Goal: Information Seeking & Learning: Learn about a topic

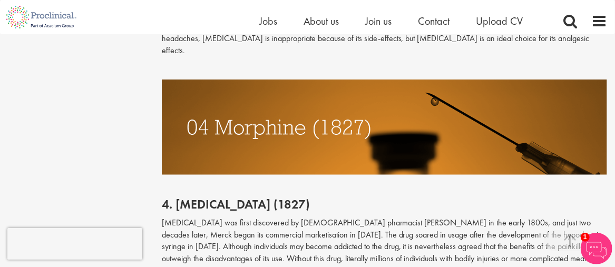
scroll to position [2004, 0]
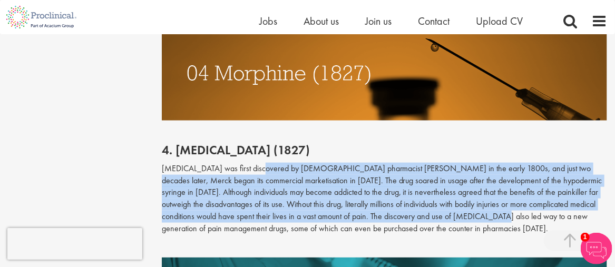
drag, startPoint x: 274, startPoint y: 149, endPoint x: 459, endPoint y: 189, distance: 189.0
click at [459, 189] on p "[MEDICAL_DATA] was first discovered by [DEMOGRAPHIC_DATA] pharmacist [PERSON_NA…" at bounding box center [385, 199] width 446 height 72
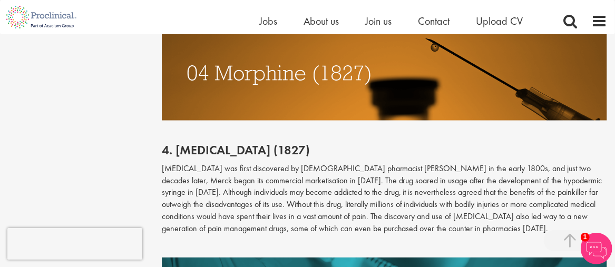
click at [460, 188] on p "[MEDICAL_DATA] was first discovered by [DEMOGRAPHIC_DATA] pharmacist [PERSON_NA…" at bounding box center [385, 199] width 446 height 72
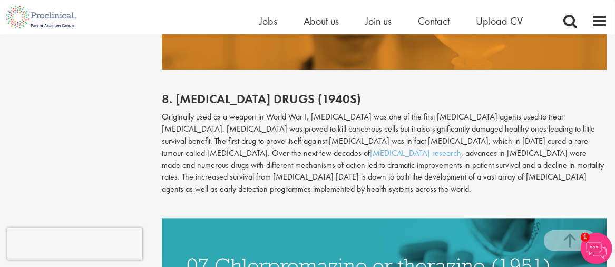
scroll to position [1107, 0]
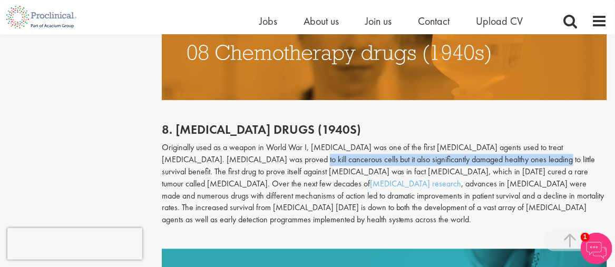
drag, startPoint x: 250, startPoint y: 151, endPoint x: 497, endPoint y: 147, distance: 246.3
click at [491, 149] on p "Originally used as a weapon in World War I, [MEDICAL_DATA] was one of the first…" at bounding box center [385, 184] width 446 height 84
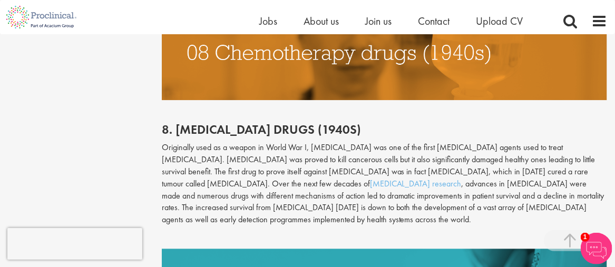
click at [499, 146] on p "Originally used as a weapon in World War I, [MEDICAL_DATA] was one of the first…" at bounding box center [385, 184] width 446 height 84
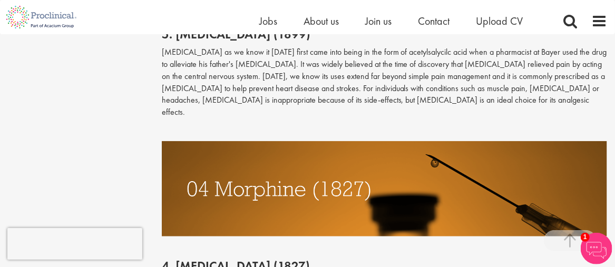
scroll to position [1951, 0]
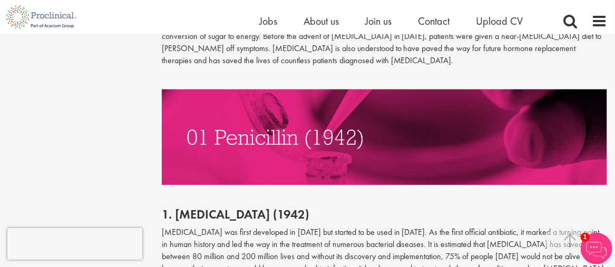
scroll to position [2686, 0]
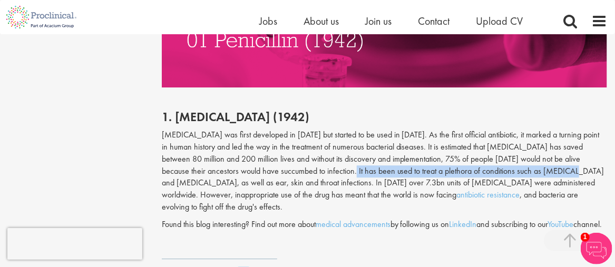
drag, startPoint x: 296, startPoint y: 135, endPoint x: 517, endPoint y: 135, distance: 221.0
click at [517, 135] on p "Penicillin was first developed in 1928 but started to be used in 1942. As the f…" at bounding box center [385, 171] width 446 height 84
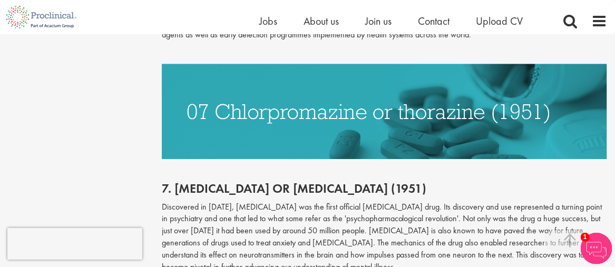
scroll to position [1315, 0]
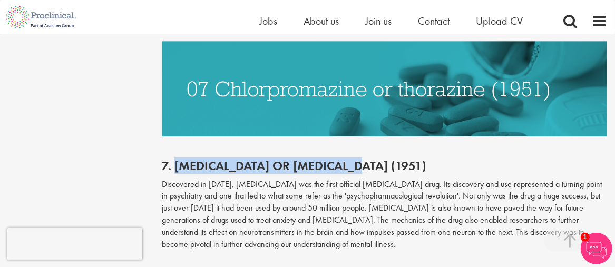
drag, startPoint x: 177, startPoint y: 153, endPoint x: 376, endPoint y: 155, distance: 198.8
click at [376, 159] on h2 "7. [MEDICAL_DATA] or [MEDICAL_DATA] (1951)" at bounding box center [385, 166] width 446 height 14
click at [218, 80] on img at bounding box center [385, 88] width 446 height 95
click at [218, 81] on img at bounding box center [385, 88] width 446 height 95
click at [343, 137] on div "7. Chlorpromazine or thorazine (1951) Discovered in 1951, chlorpromazine was th…" at bounding box center [384, 205] width 461 height 137
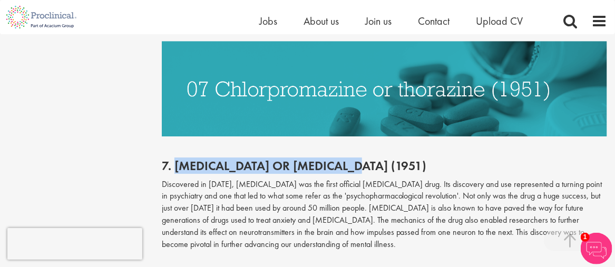
click at [352, 159] on h2 "7. [MEDICAL_DATA] or [MEDICAL_DATA] (1951)" at bounding box center [385, 166] width 446 height 14
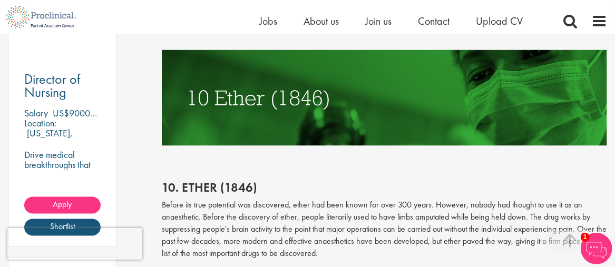
scroll to position [643, 0]
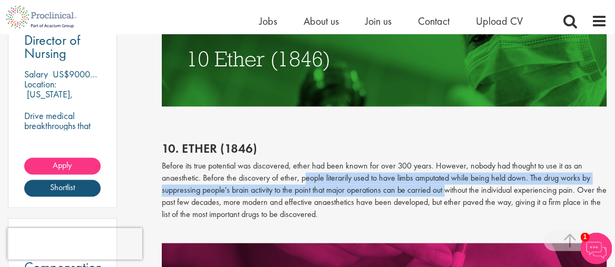
drag, startPoint x: 303, startPoint y: 180, endPoint x: 447, endPoint y: 191, distance: 144.9
click at [447, 191] on p "Before its true potential was discovered, ether had been known for over 300 yea…" at bounding box center [385, 191] width 446 height 60
click at [437, 187] on p "Before its true potential was discovered, ether had been known for over 300 yea…" at bounding box center [385, 191] width 446 height 60
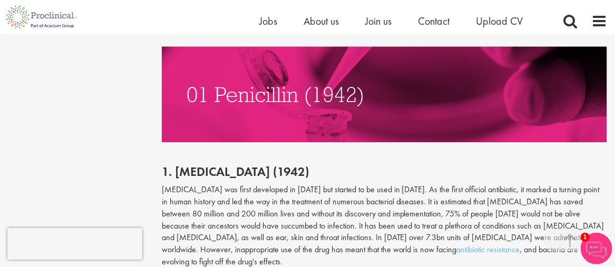
scroll to position [2647, 0]
